Goal: Task Accomplishment & Management: Use online tool/utility

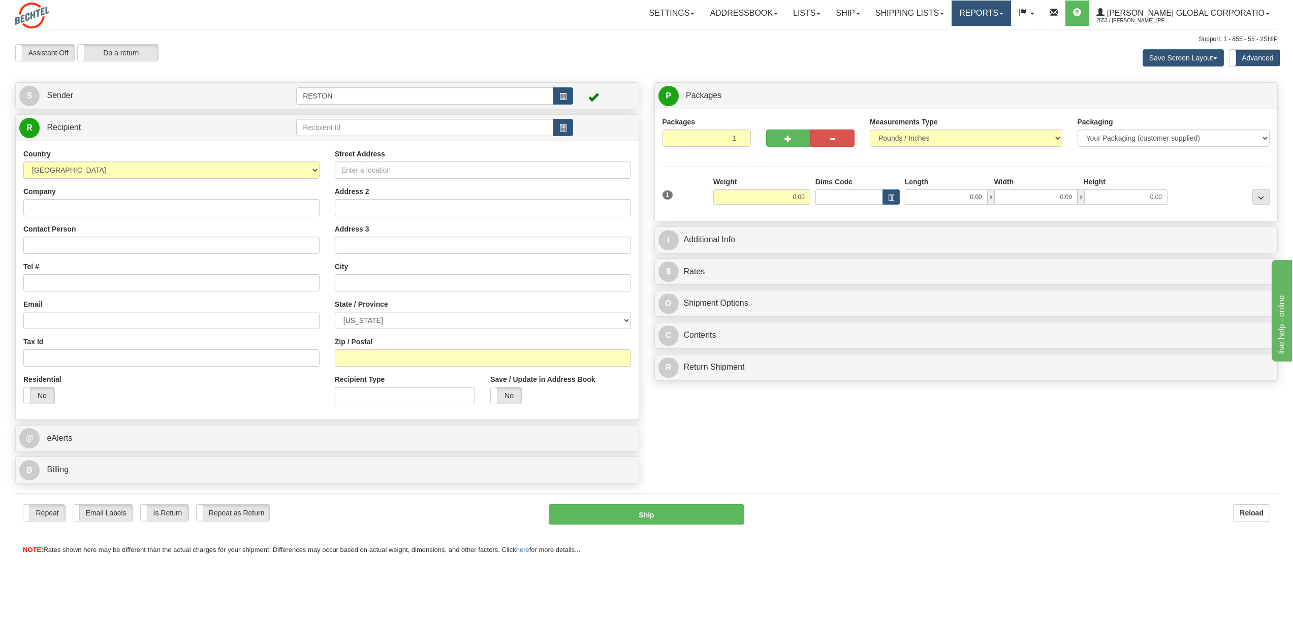
click at [1011, 15] on link "Reports" at bounding box center [981, 13] width 59 height 25
click at [957, 33] on span "Standard" at bounding box center [942, 36] width 29 height 8
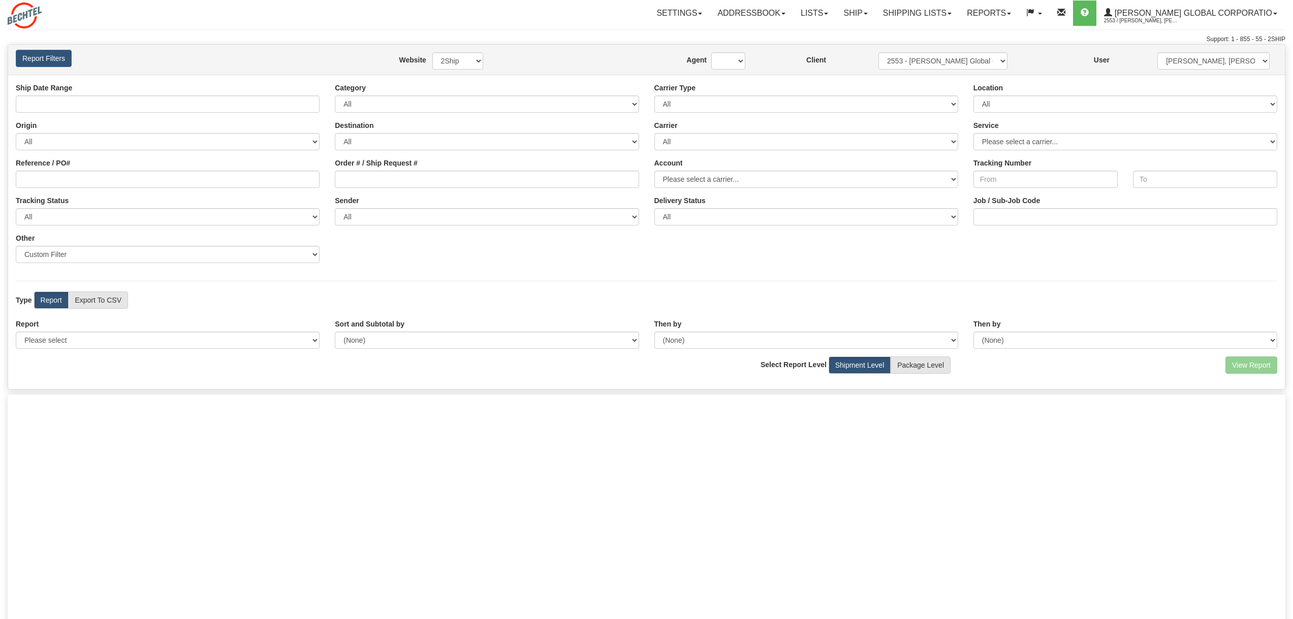
type input "[DATE] And [DATE]"
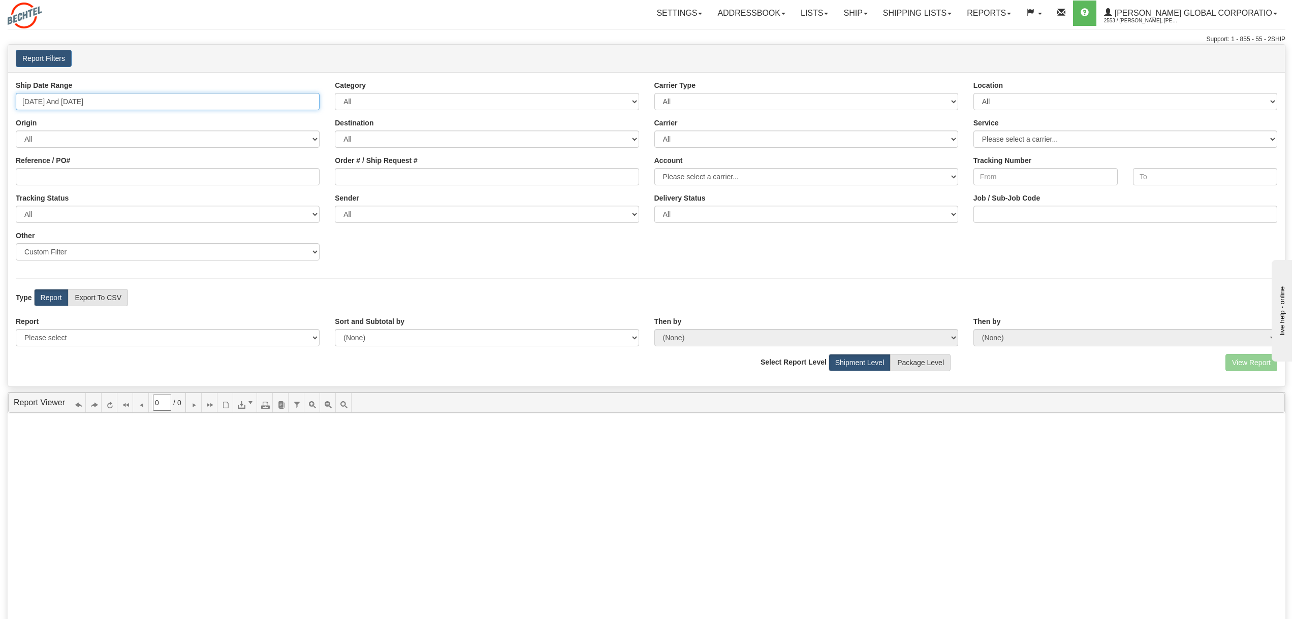
click at [162, 102] on input "[DATE] And [DATE]" at bounding box center [168, 101] width 304 height 17
click at [45, 102] on input "[DATE] And [DATE]" at bounding box center [168, 101] width 304 height 17
click at [41, 100] on input "[DATE] And [DATE]" at bounding box center [168, 101] width 304 height 17
click at [53, 58] on button "Report Filters" at bounding box center [44, 58] width 56 height 17
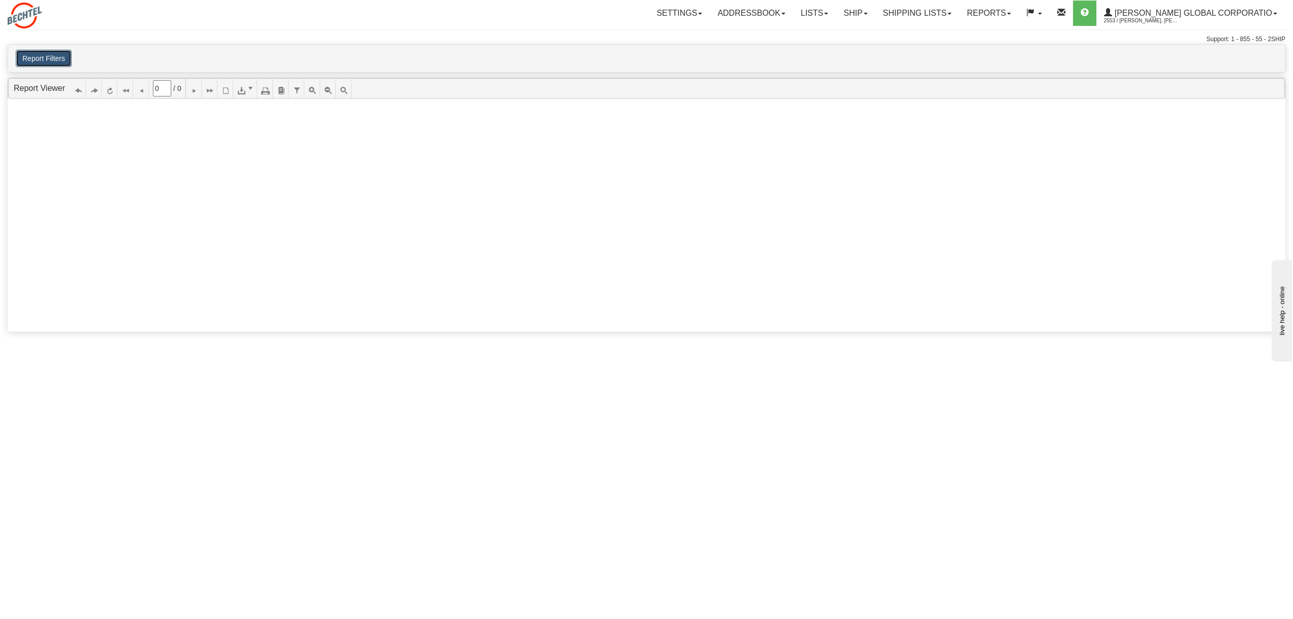
drag, startPoint x: 44, startPoint y: 57, endPoint x: 55, endPoint y: 63, distance: 13.2
click at [45, 57] on button "Report Filters" at bounding box center [44, 58] width 56 height 17
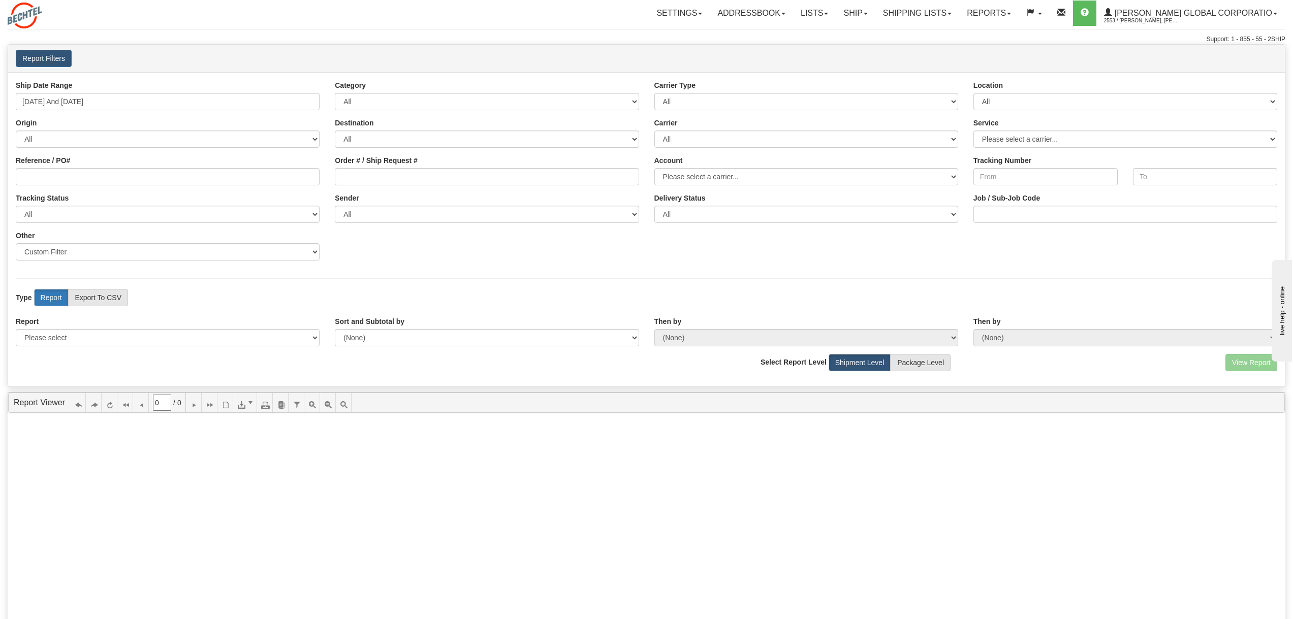
click at [53, 295] on label "Report" at bounding box center [51, 297] width 35 height 17
click at [29, 402] on link "Report Viewer" at bounding box center [39, 402] width 51 height 9
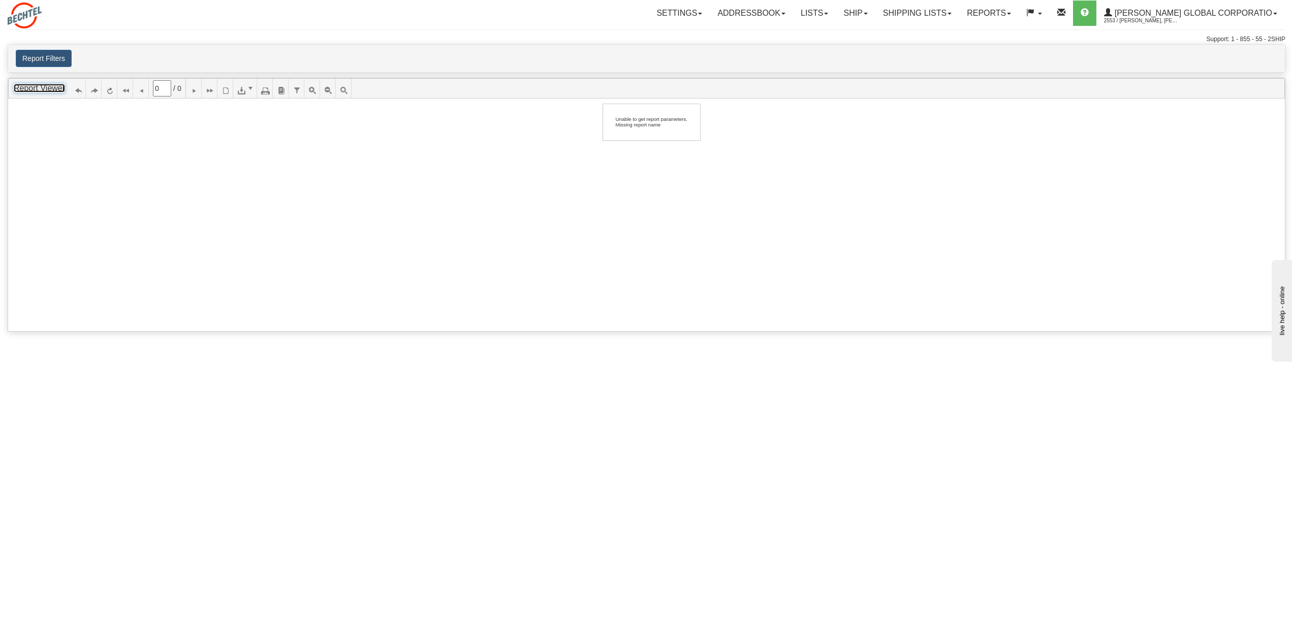
click at [47, 87] on link "Report Viewer" at bounding box center [39, 88] width 51 height 9
click at [44, 83] on ul "Report Viewer 0 / 0 Report Viewer" at bounding box center [646, 88] width 1277 height 20
click at [53, 57] on button "Report Filters" at bounding box center [44, 58] width 56 height 17
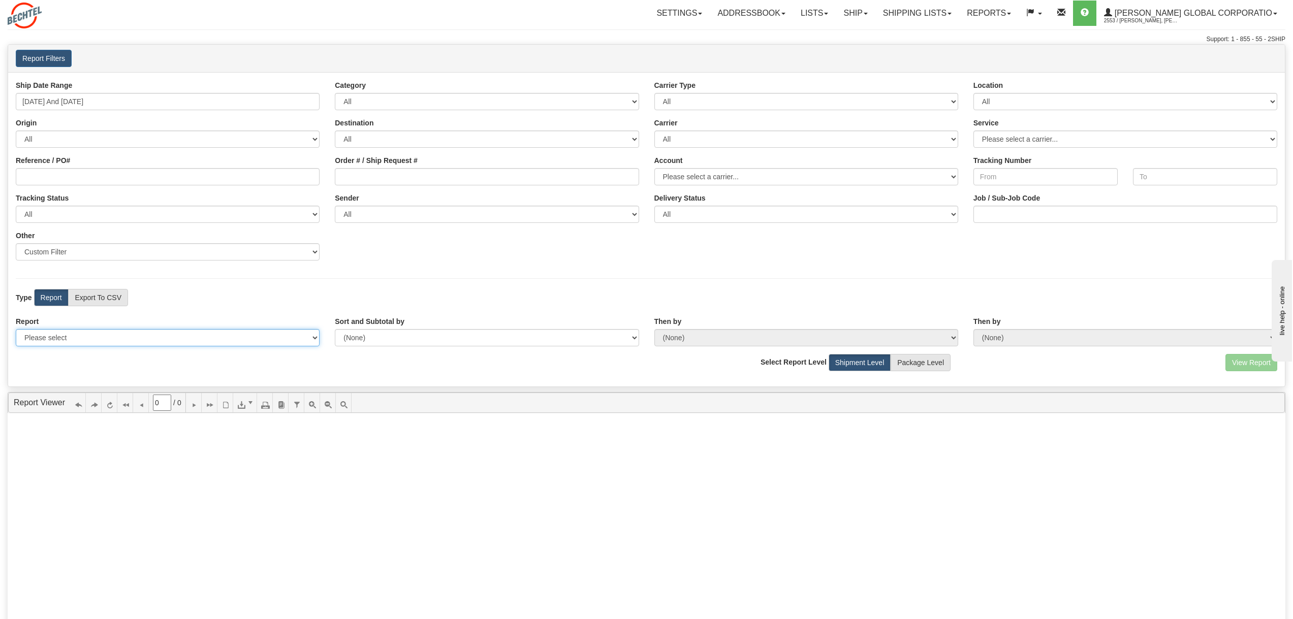
click at [312, 339] on select "Please select 1 Line Shipment Report Address Detail Basic Shipment Overview Can…" at bounding box center [168, 337] width 304 height 17
select select "Users\1 Line Shipment Report.trdx"
click at [16, 329] on select "Please select 1 Line Shipment Report Address Detail Basic Shipment Overview Can…" at bounding box center [168, 337] width 304 height 17
click at [1244, 361] on button "View Report" at bounding box center [1252, 362] width 52 height 17
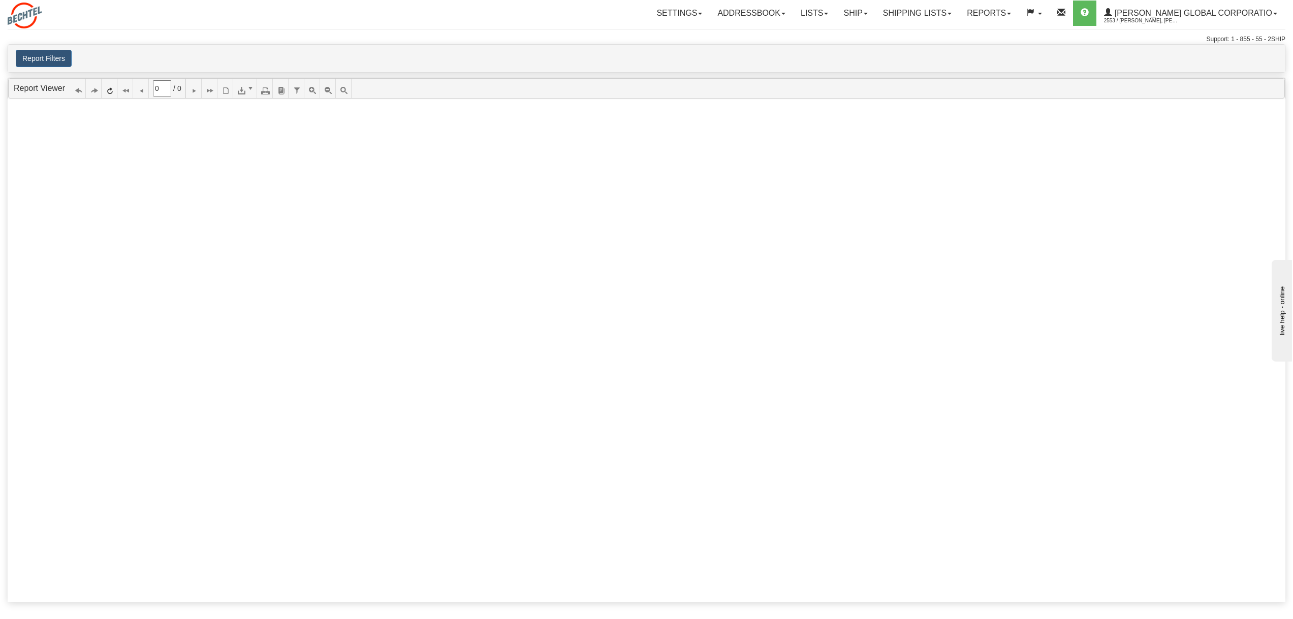
type input "1"
click at [37, 92] on link "Report Viewer" at bounding box center [39, 88] width 51 height 9
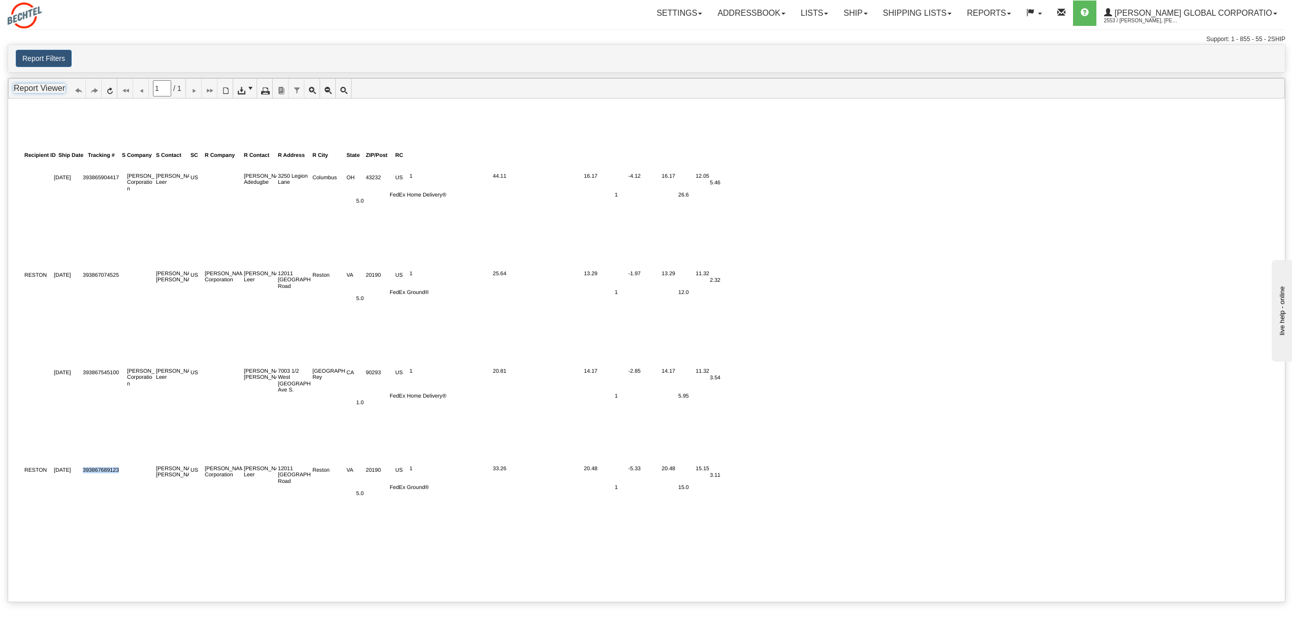
drag, startPoint x: 83, startPoint y: 469, endPoint x: 119, endPoint y: 470, distance: 36.1
click at [119, 470] on div "393867689123" at bounding box center [101, 471] width 36 height 6
copy div "393867689123"
